Goal: Obtain resource: Download file/media

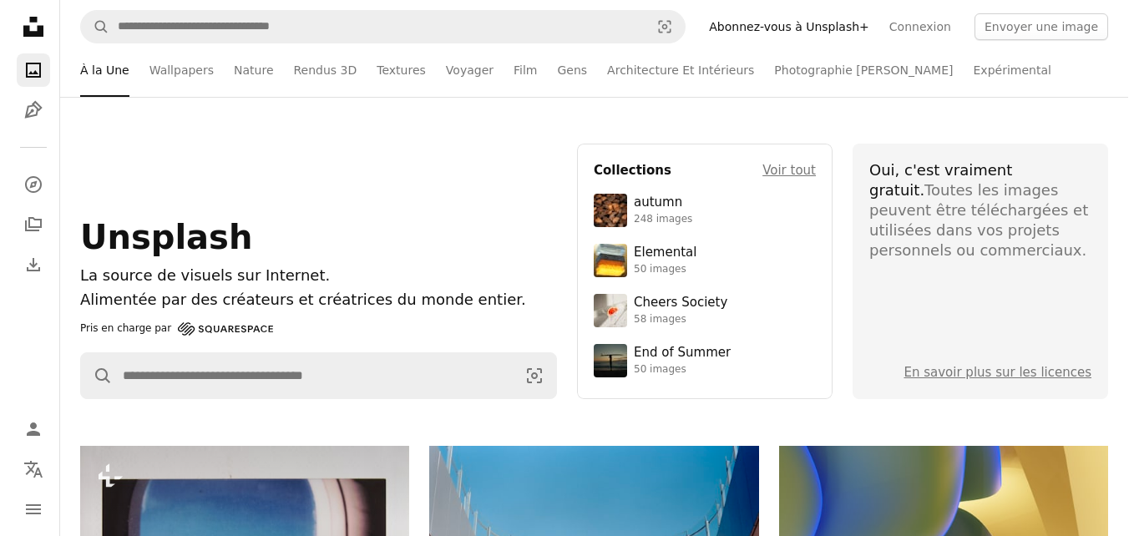
scroll to position [3445, 0]
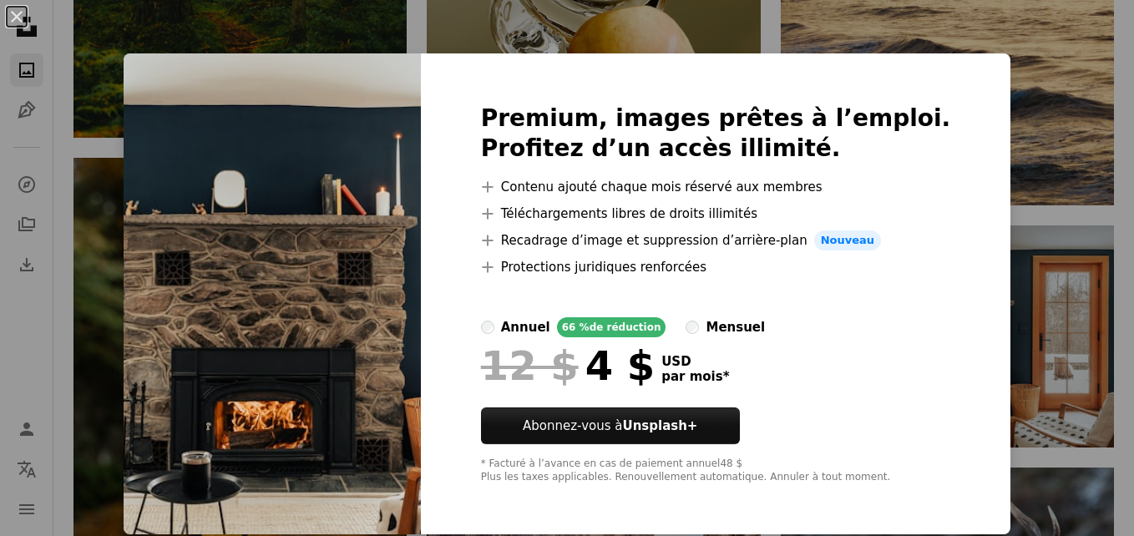
click at [1073, 283] on div "An X shape Premium, images prêtes à l’emploi. Profitez d’un accès illimité. A p…" at bounding box center [567, 268] width 1134 height 536
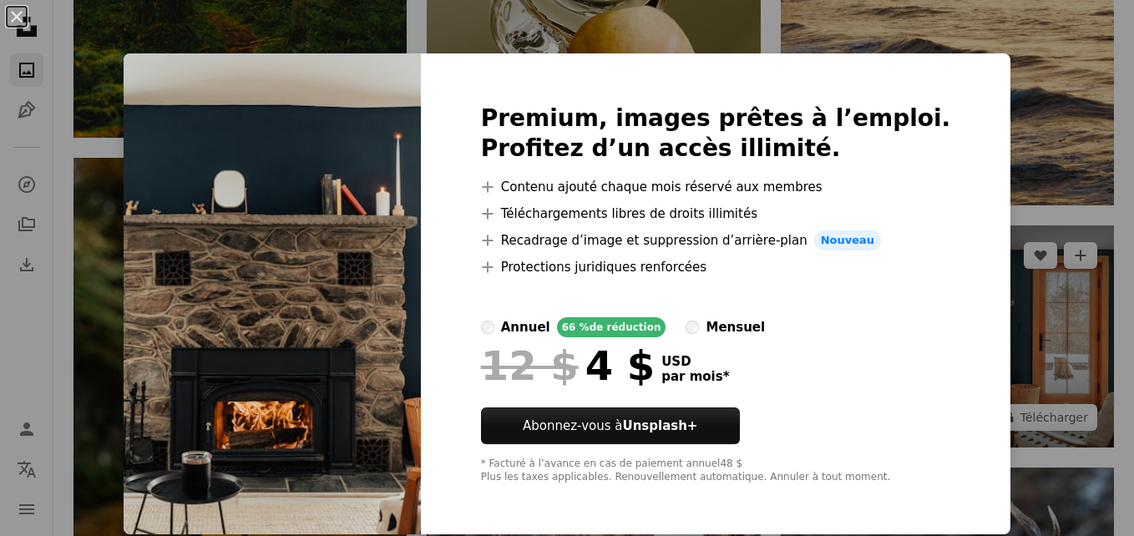
click at [1073, 283] on img at bounding box center [947, 336] width 333 height 222
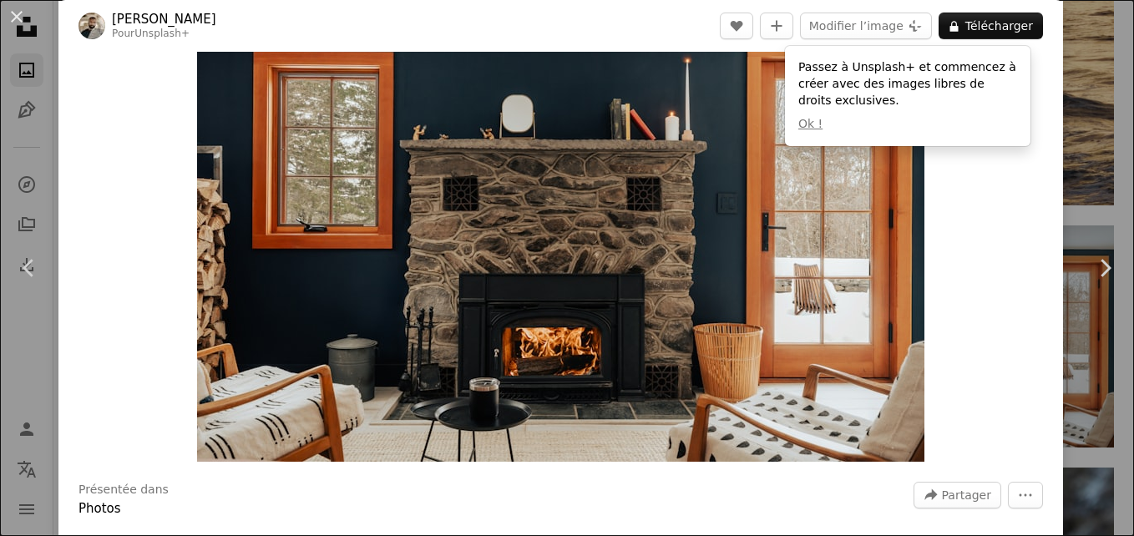
scroll to position [78, 0]
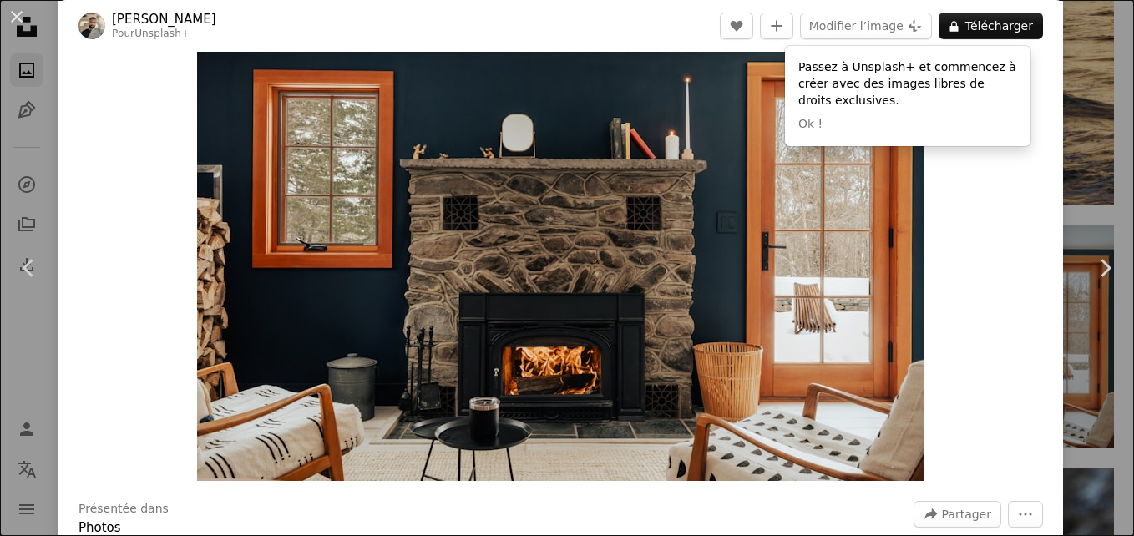
click at [1062, 56] on div "An X shape Chevron left Chevron right [PERSON_NAME] Pour Unsplash+ A heart A pl…" at bounding box center [567, 268] width 1134 height 536
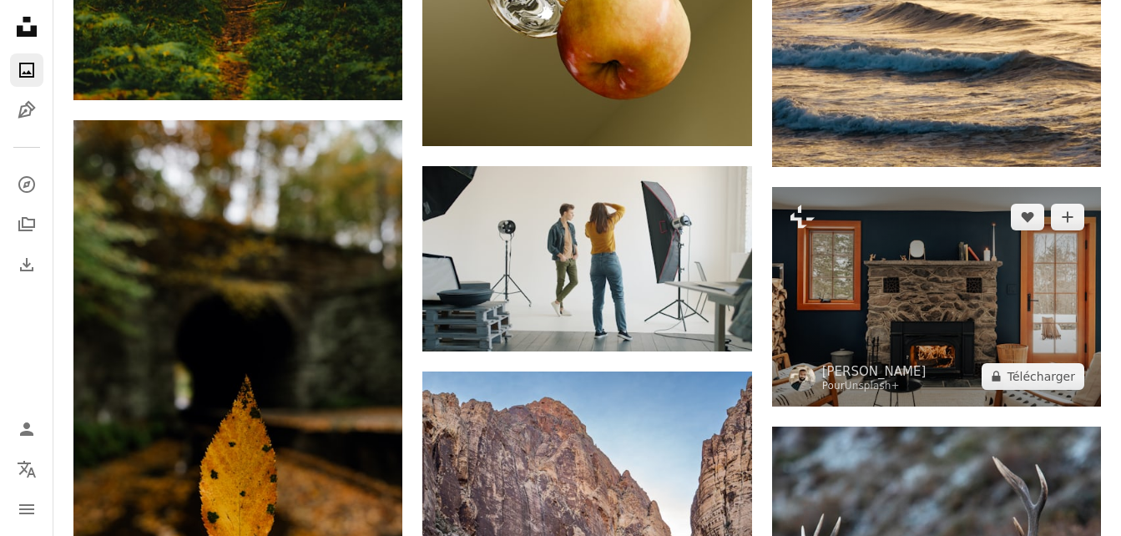
click at [1005, 308] on img at bounding box center [936, 297] width 329 height 220
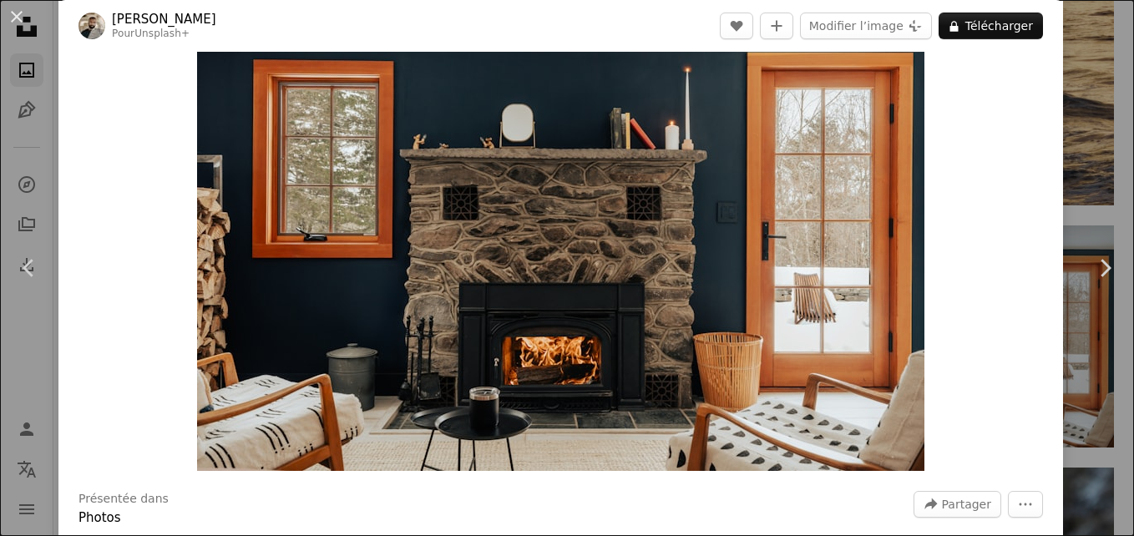
scroll to position [68, 0]
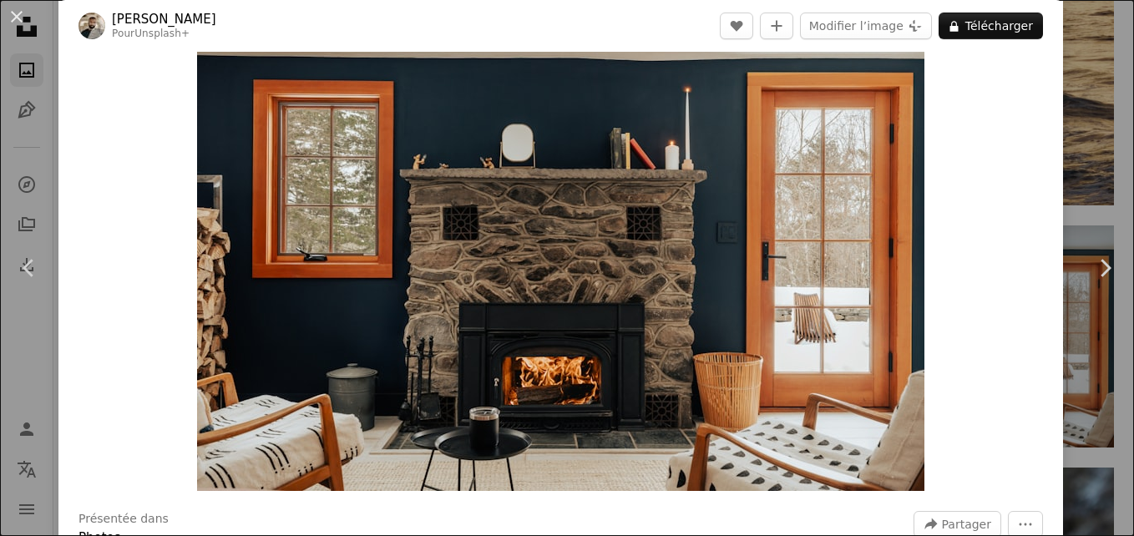
click at [916, 489] on img "Zoom sur cette image" at bounding box center [560, 248] width 727 height 485
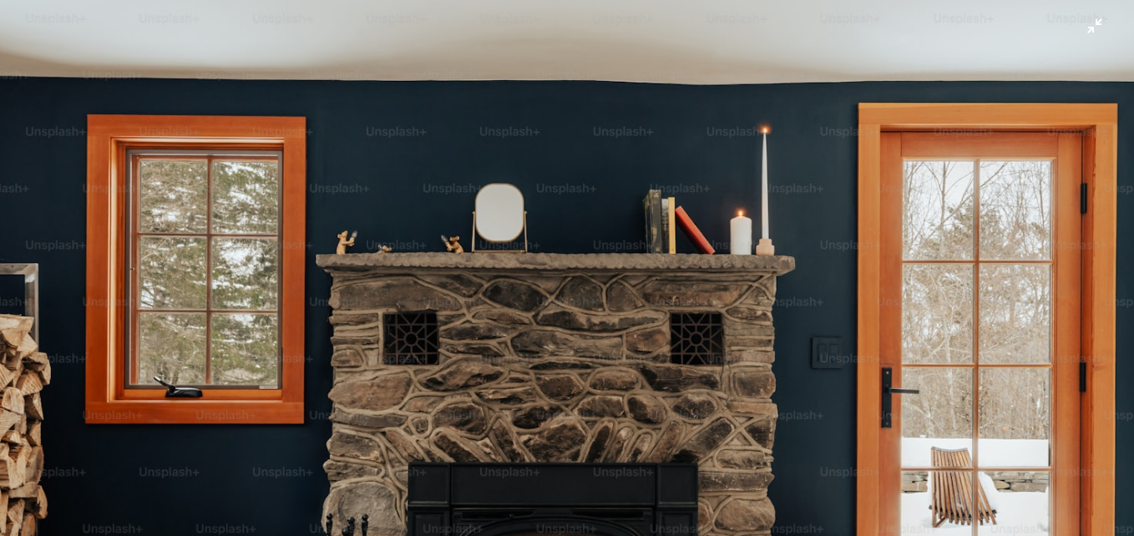
scroll to position [103, 0]
